Goal: Information Seeking & Learning: Learn about a topic

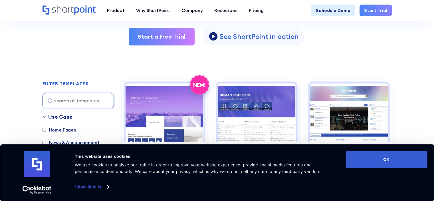
scroll to position [257, 0]
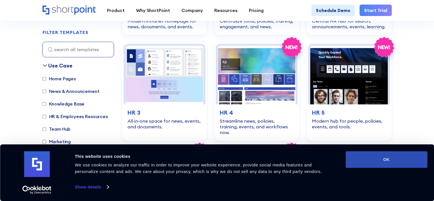
click at [380, 160] on button "OK" at bounding box center [386, 159] width 82 height 17
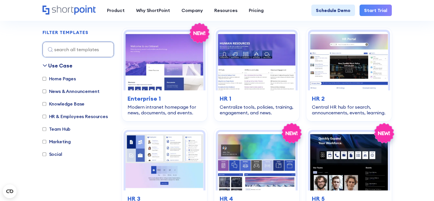
scroll to position [171, 0]
click at [68, 105] on label "Knowledge Base" at bounding box center [64, 103] width 42 height 7
click at [46, 105] on input "Knowledge Base" at bounding box center [45, 104] width 4 height 4
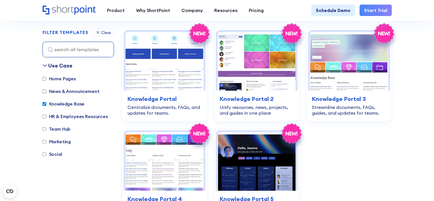
scroll to position [170, 0]
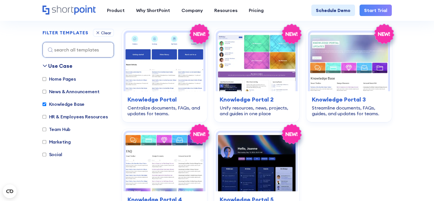
click at [68, 105] on label "Knowledge Base" at bounding box center [64, 103] width 42 height 7
click at [46, 105] on input "Knowledge Base" at bounding box center [45, 104] width 4 height 4
checkbox input "false"
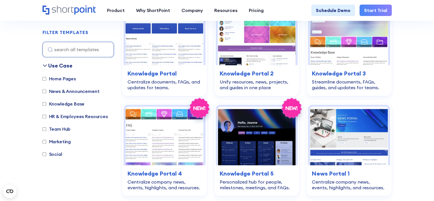
scroll to position [655, 0]
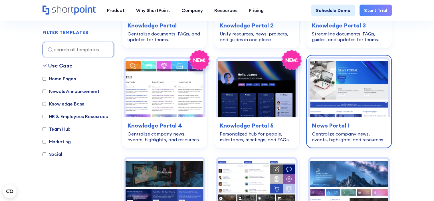
click at [363, 76] on img at bounding box center [349, 87] width 78 height 58
